Goal: Task Accomplishment & Management: Complete application form

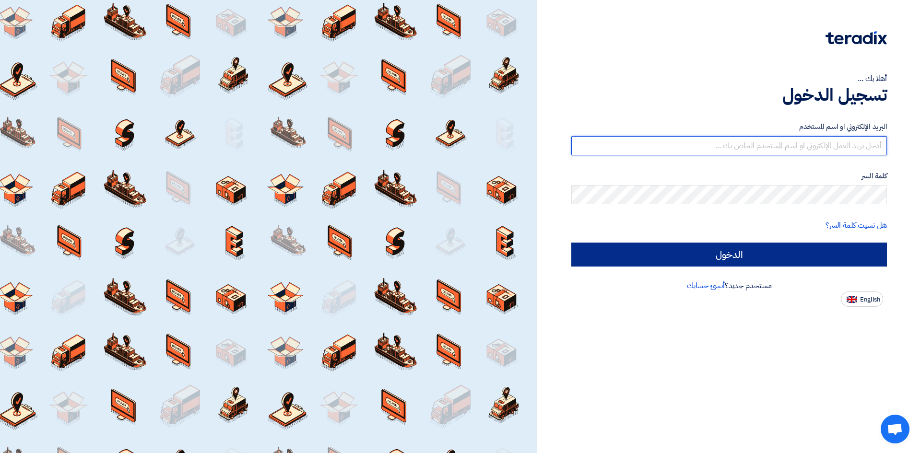
type input "[EMAIL_ADDRESS][DOMAIN_NAME]"
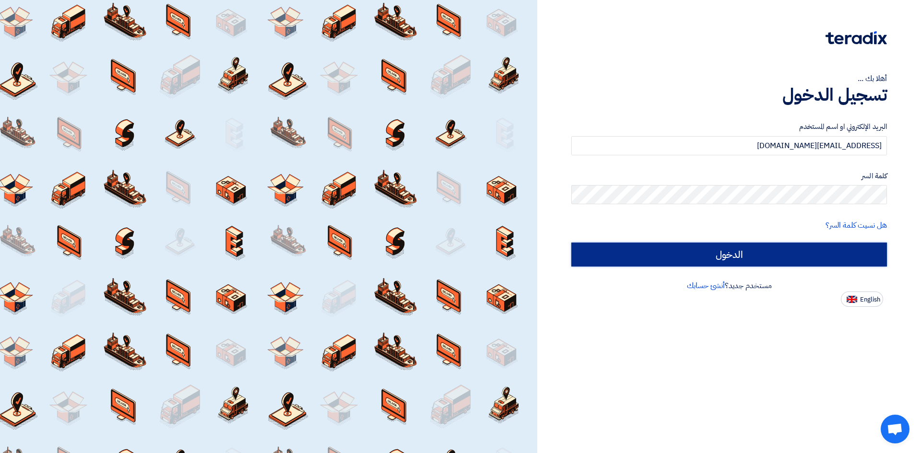
click at [619, 246] on input "الدخول" at bounding box center [729, 255] width 316 height 24
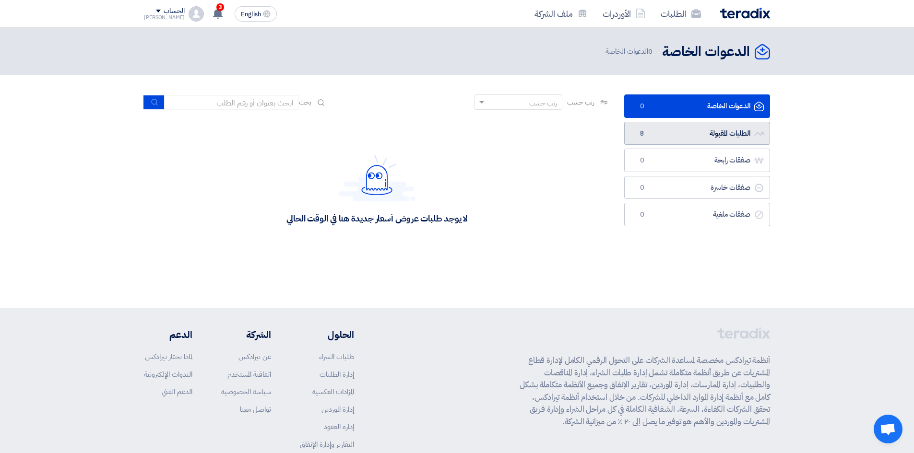
click at [643, 139] on link "الطلبات المقبولة الطلبات المقبولة 8" at bounding box center [697, 134] width 146 height 24
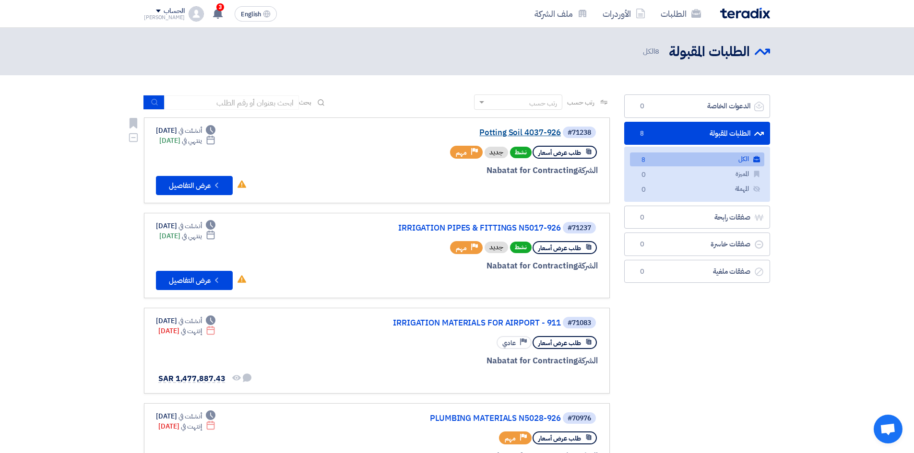
click at [526, 132] on link "Potting Soil 4037-926" at bounding box center [465, 133] width 192 height 9
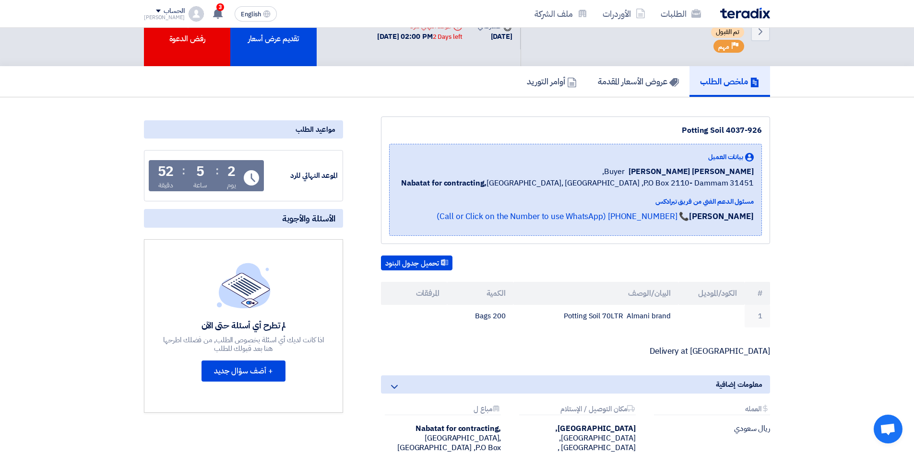
scroll to position [48, 0]
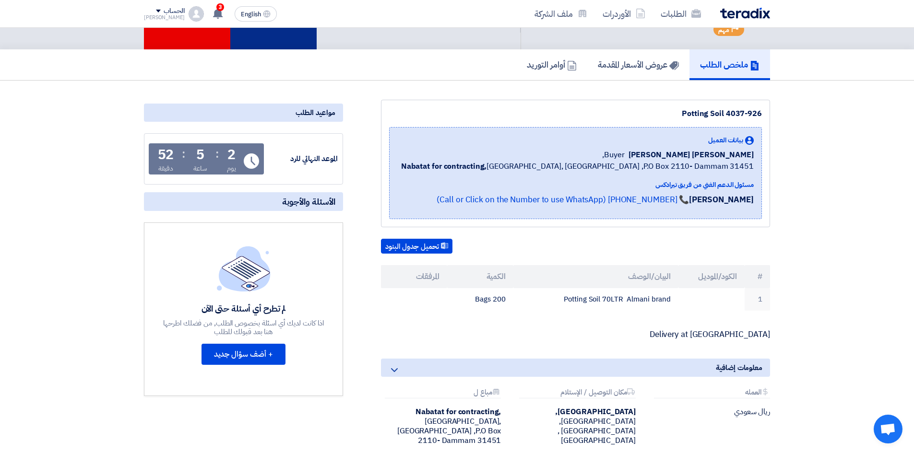
click at [277, 39] on div "تقديم عرض أسعار" at bounding box center [273, 15] width 86 height 70
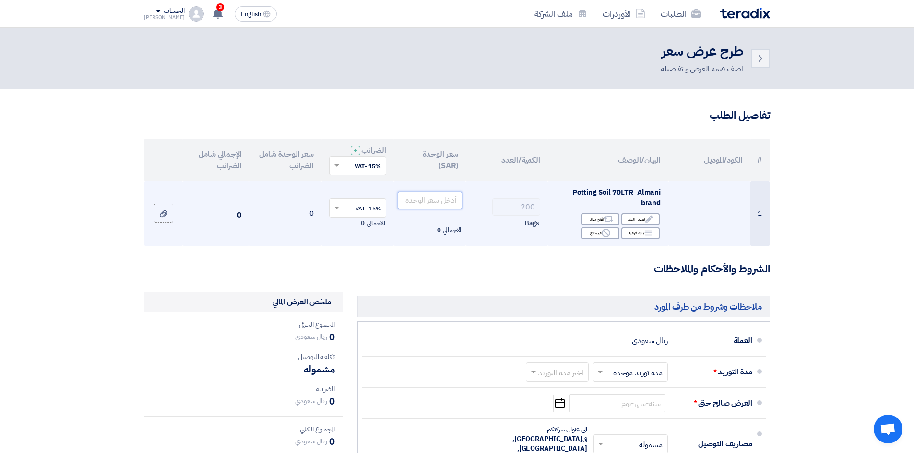
click at [436, 200] on input "number" at bounding box center [430, 200] width 65 height 17
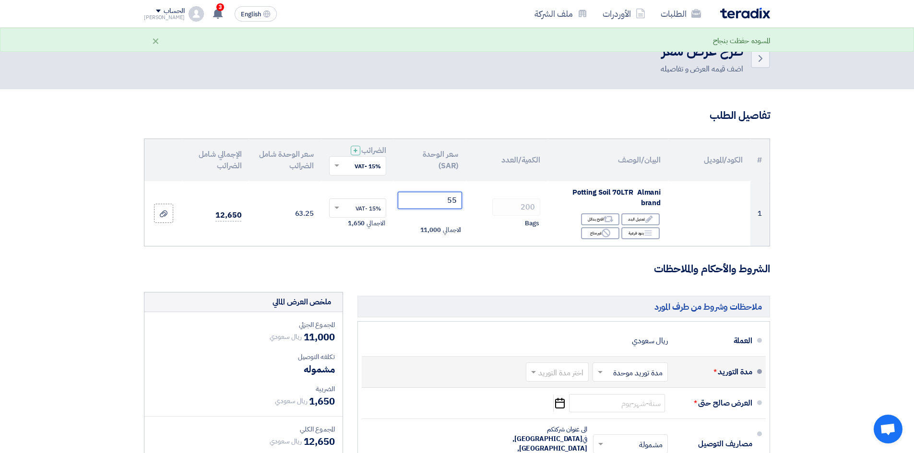
type input "55"
click at [598, 375] on span at bounding box center [599, 372] width 12 height 10
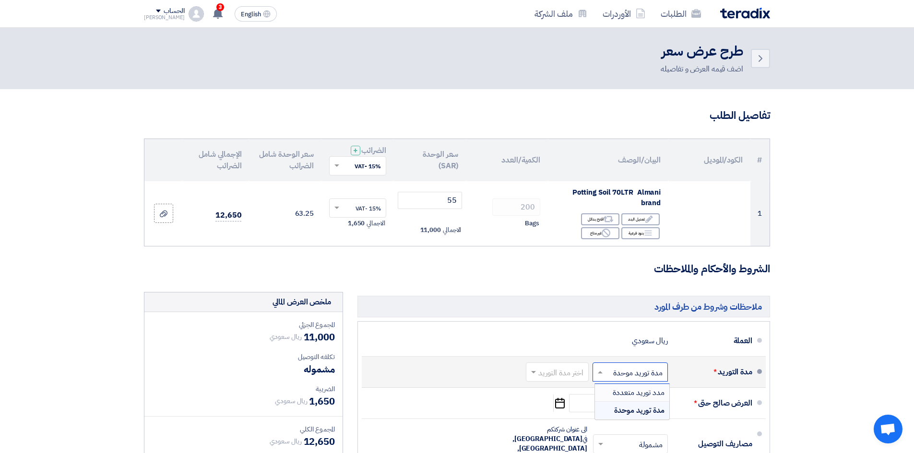
click at [633, 396] on span "مدد توريد متعددة" at bounding box center [639, 393] width 52 height 12
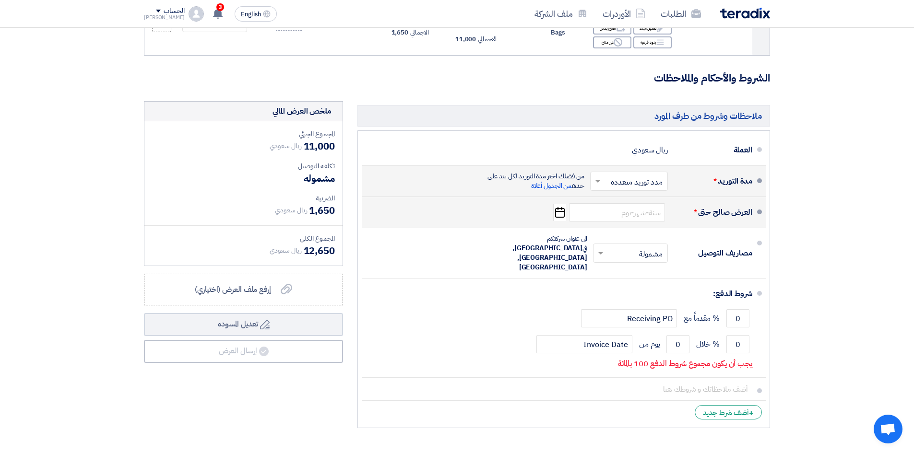
scroll to position [192, 0]
click at [655, 215] on input at bounding box center [617, 211] width 96 height 18
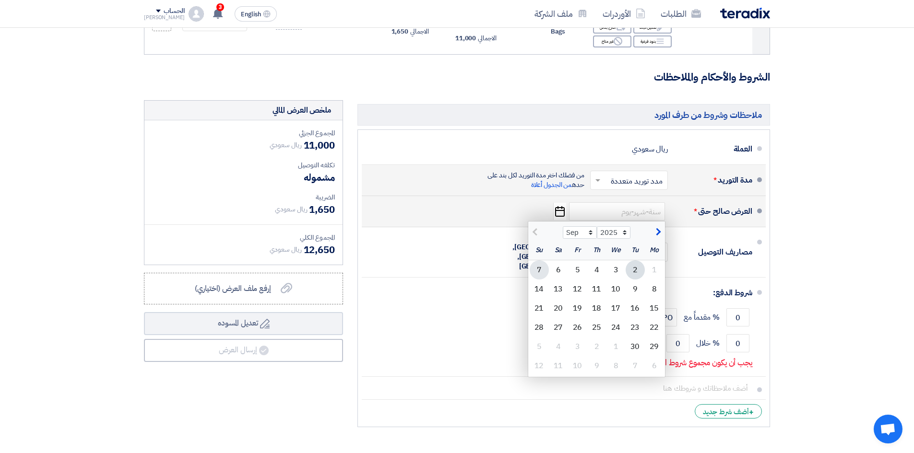
click at [533, 271] on div "7" at bounding box center [539, 269] width 19 height 19
type input "[DATE]"
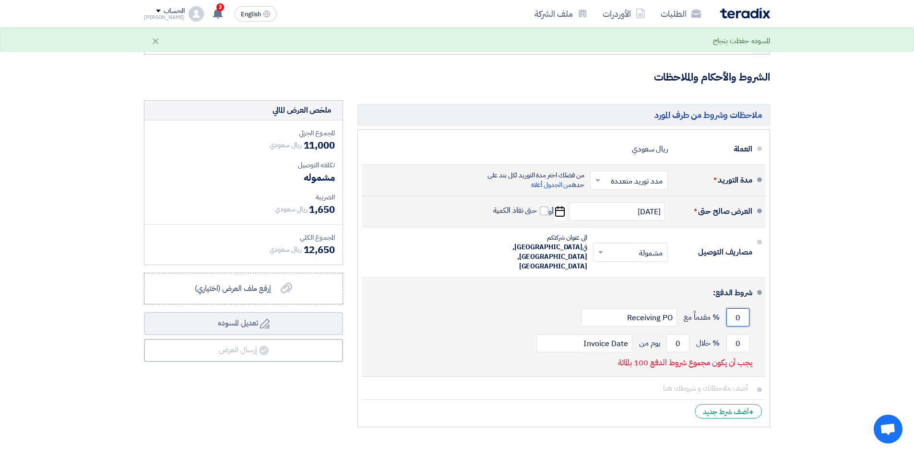
click at [742, 308] on input "0" at bounding box center [737, 317] width 23 height 18
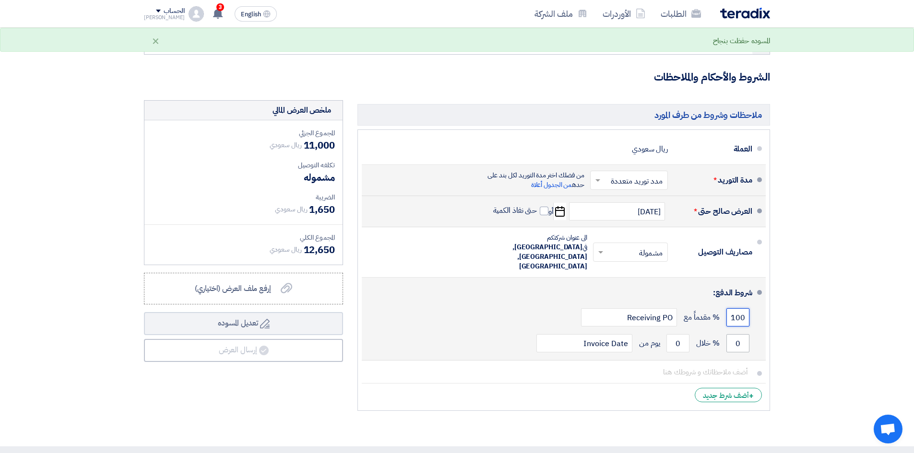
type input "100"
click at [743, 334] on input "0" at bounding box center [737, 343] width 23 height 18
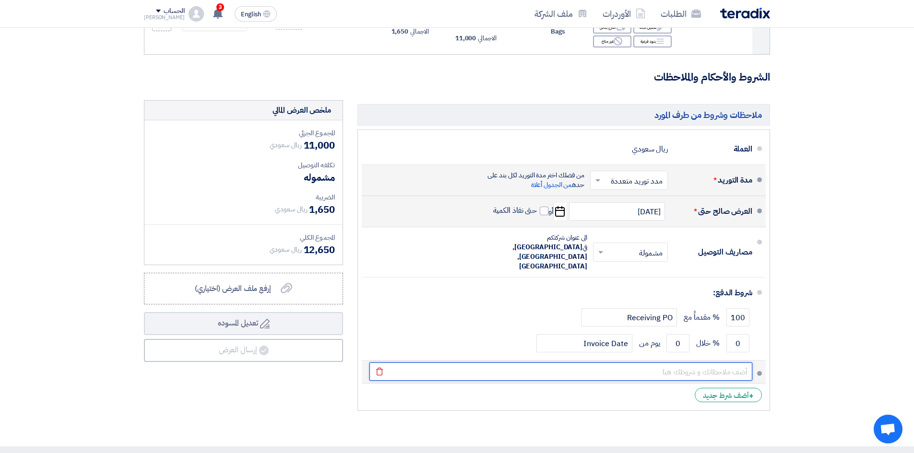
click at [707, 363] on input "text" at bounding box center [560, 372] width 383 height 18
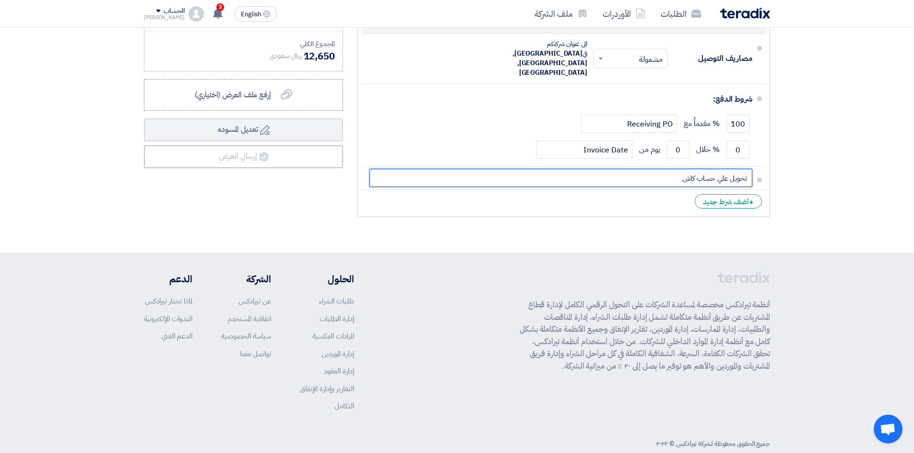
scroll to position [386, 0]
type input "تحويل علي حساب كاش"
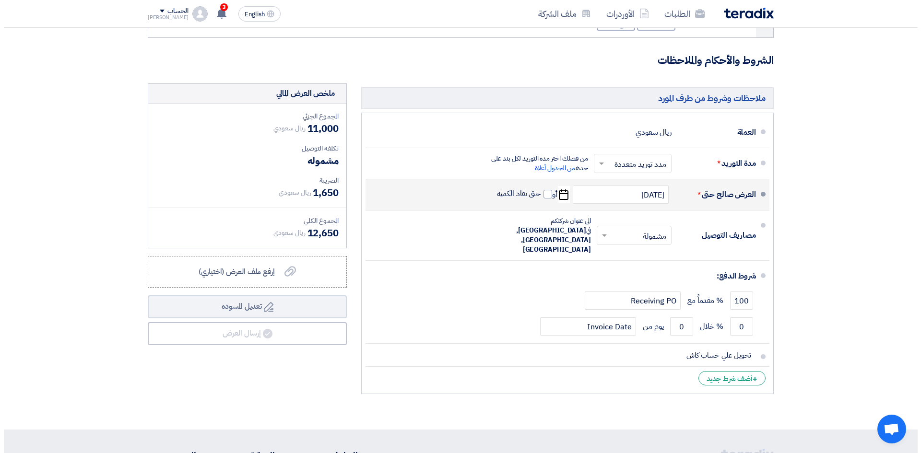
scroll to position [192, 0]
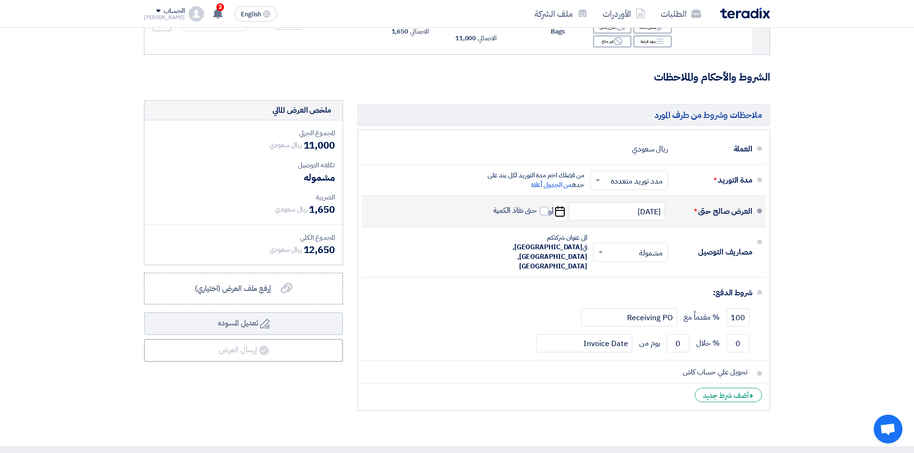
click at [595, 180] on span at bounding box center [596, 181] width 12 height 10
click at [611, 222] on div "مدة توريد موحدة" at bounding box center [630, 218] width 77 height 17
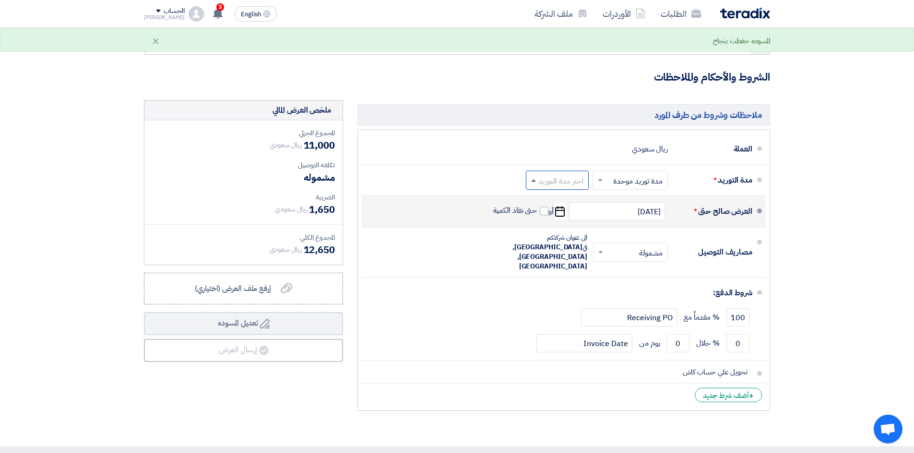
click at [533, 181] on span at bounding box center [533, 180] width 5 height 2
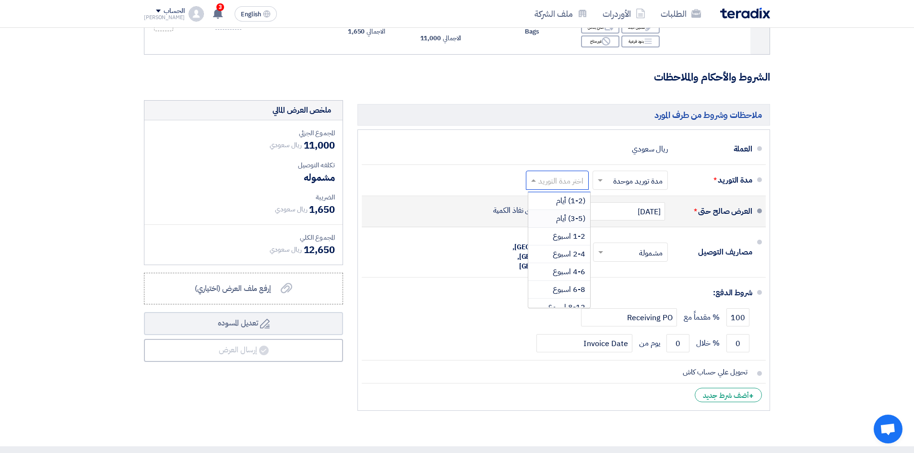
click at [562, 225] on div "(3-5) أيام" at bounding box center [559, 219] width 62 height 18
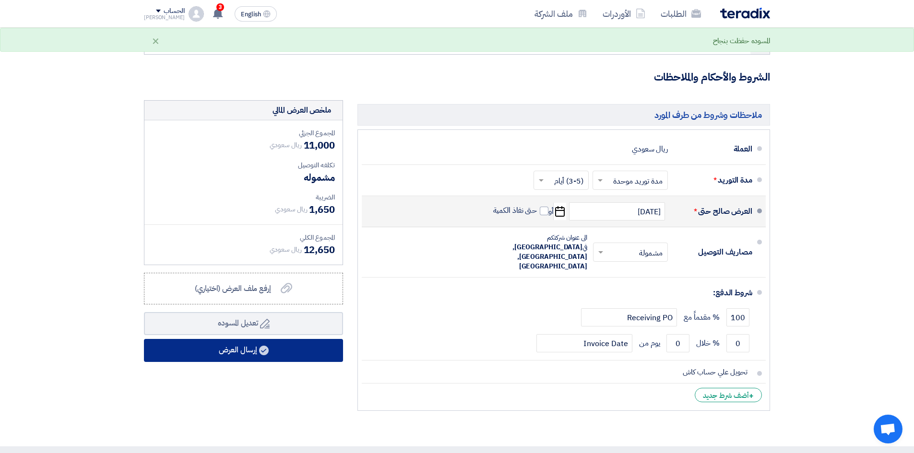
click at [283, 350] on button "إرسال العرض" at bounding box center [243, 350] width 199 height 23
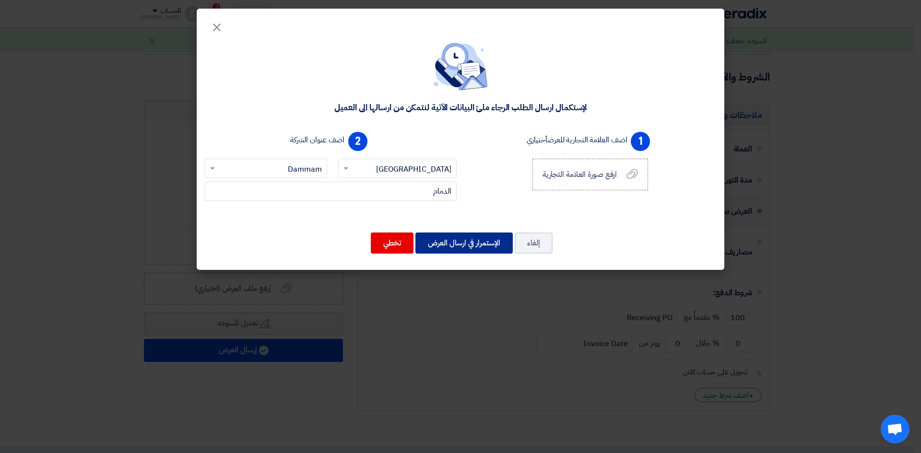
click at [450, 243] on button "الإستمرار في ارسال العرض" at bounding box center [463, 243] width 97 height 21
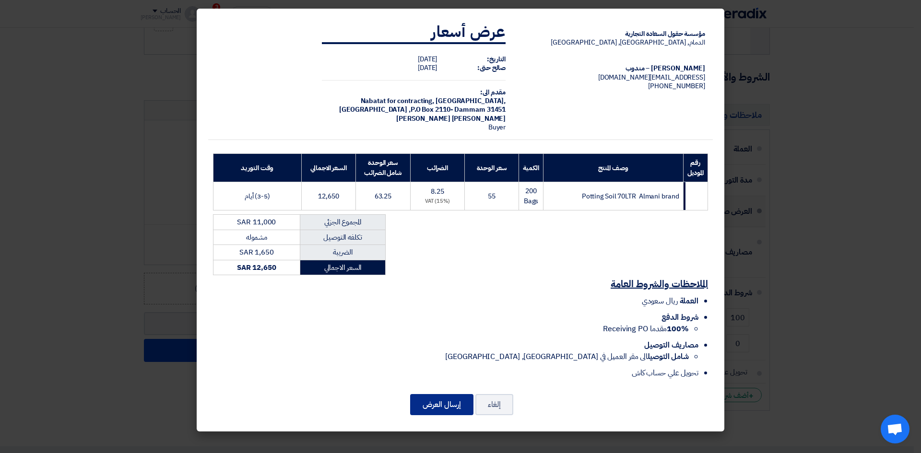
click at [446, 400] on button "إرسال العرض" at bounding box center [441, 404] width 63 height 21
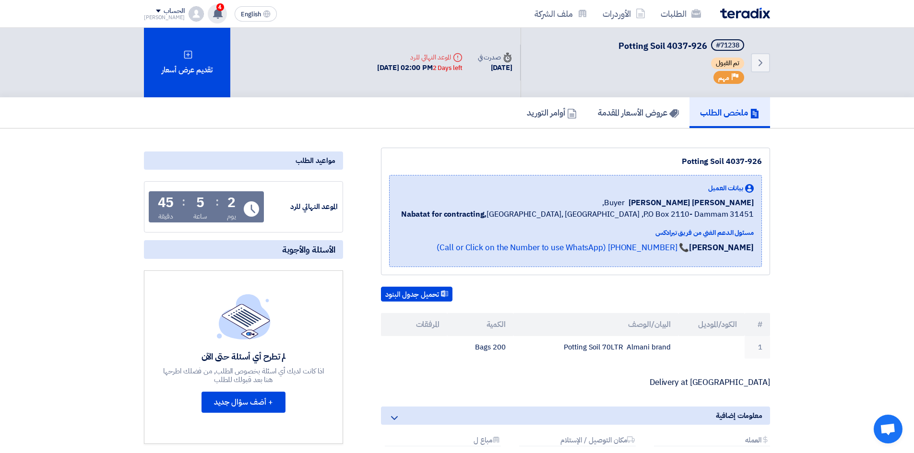
click at [212, 17] on icon at bounding box center [217, 13] width 11 height 11
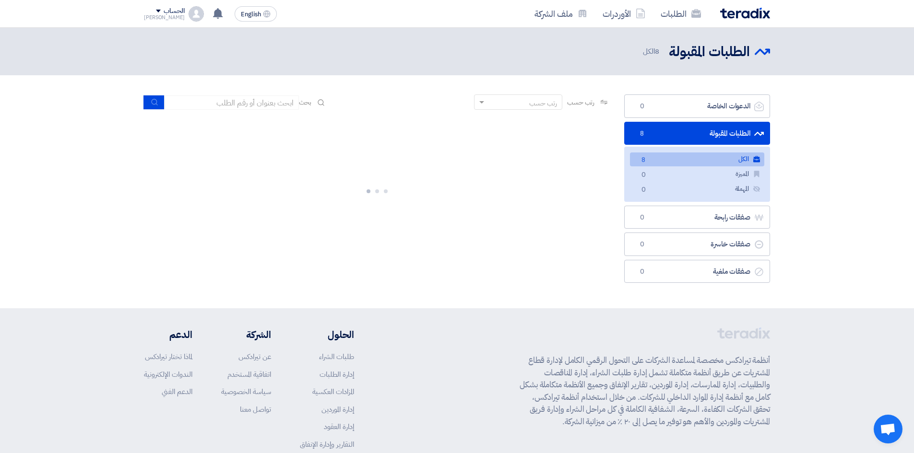
click at [674, 157] on link "الكل الكل 8" at bounding box center [697, 160] width 134 height 14
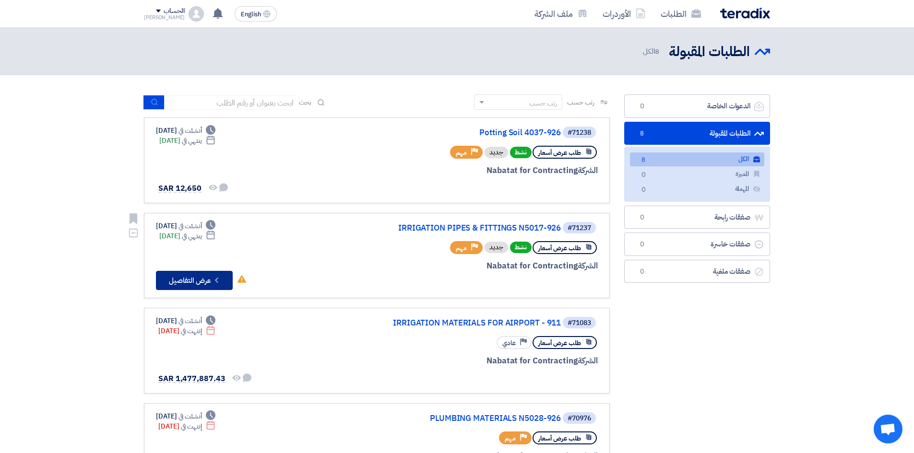
click at [221, 280] on icon "Check details" at bounding box center [216, 280] width 9 height 9
